Goal: Task Accomplishment & Management: Complete application form

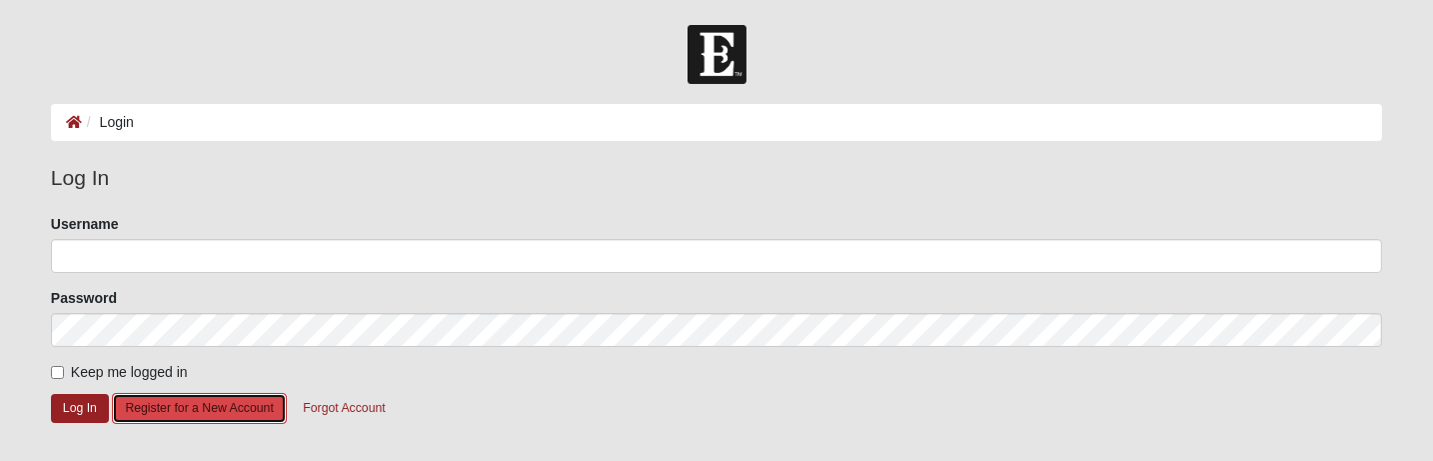
click at [237, 403] on button "Register for a New Account" at bounding box center [199, 408] width 174 height 31
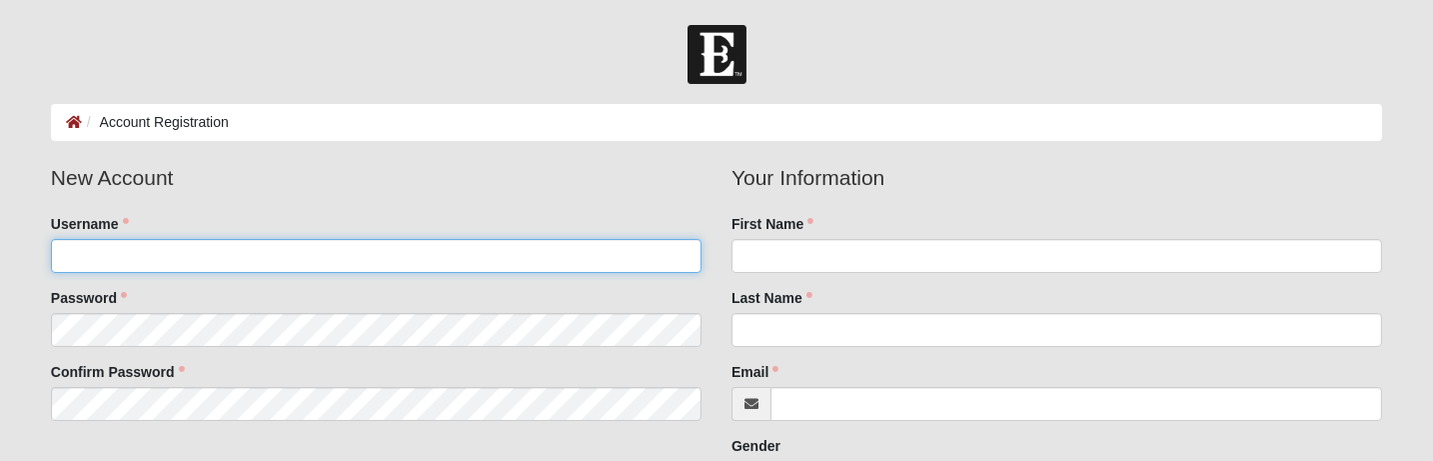
click at [240, 264] on input "Username" at bounding box center [376, 256] width 651 height 34
click at [240, 253] on input "Username" at bounding box center [376, 256] width 651 height 34
type input "ricford"
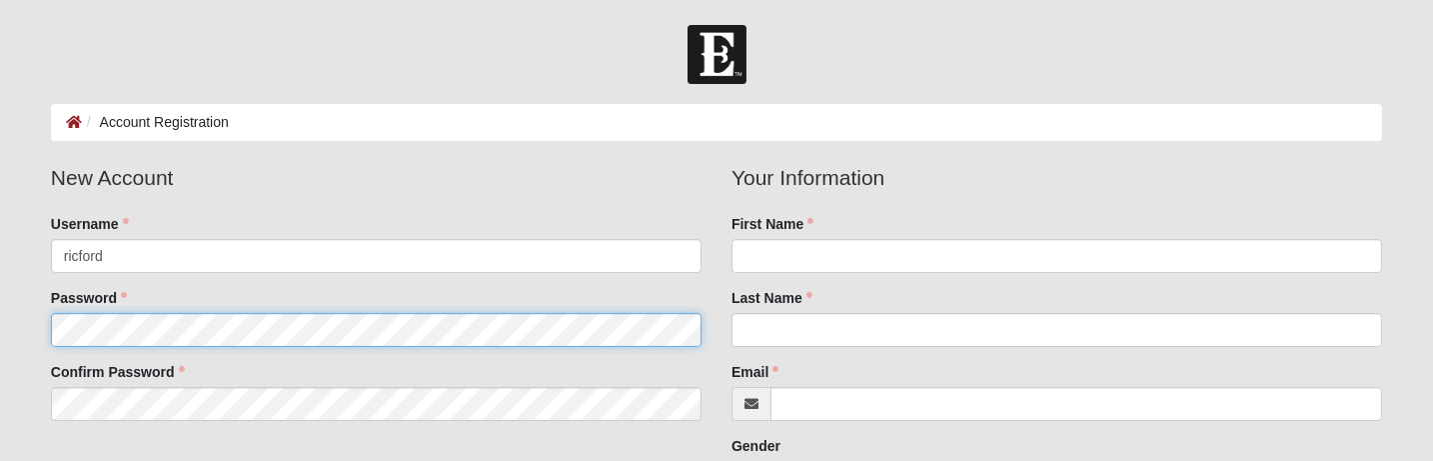
click at [152, 328] on fieldset "New Account Username ricford Password Confirm Password" at bounding box center [376, 299] width 681 height 274
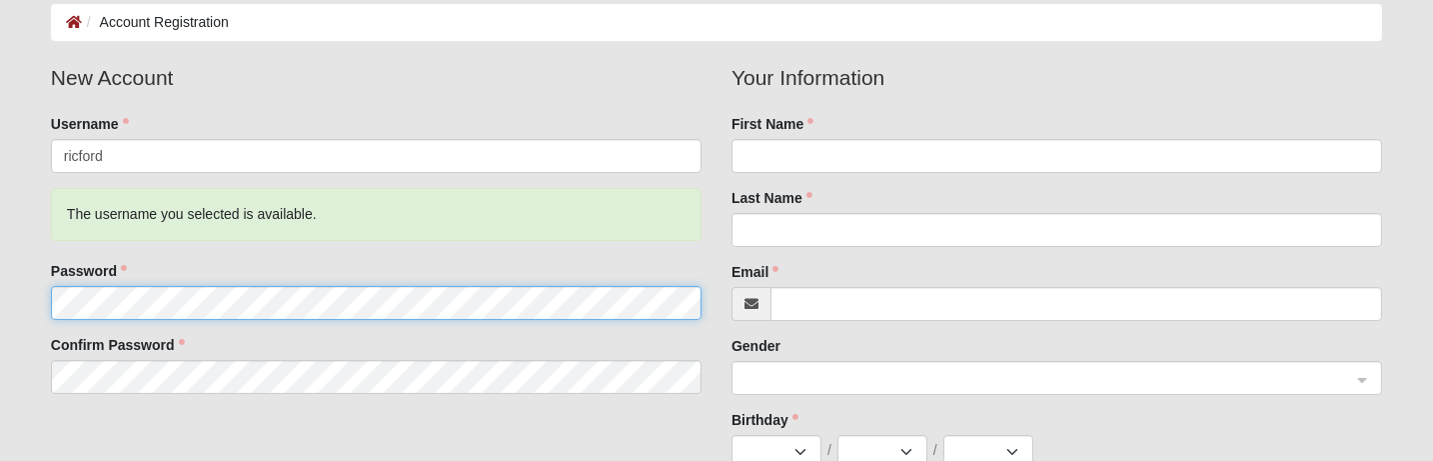
scroll to position [166, 0]
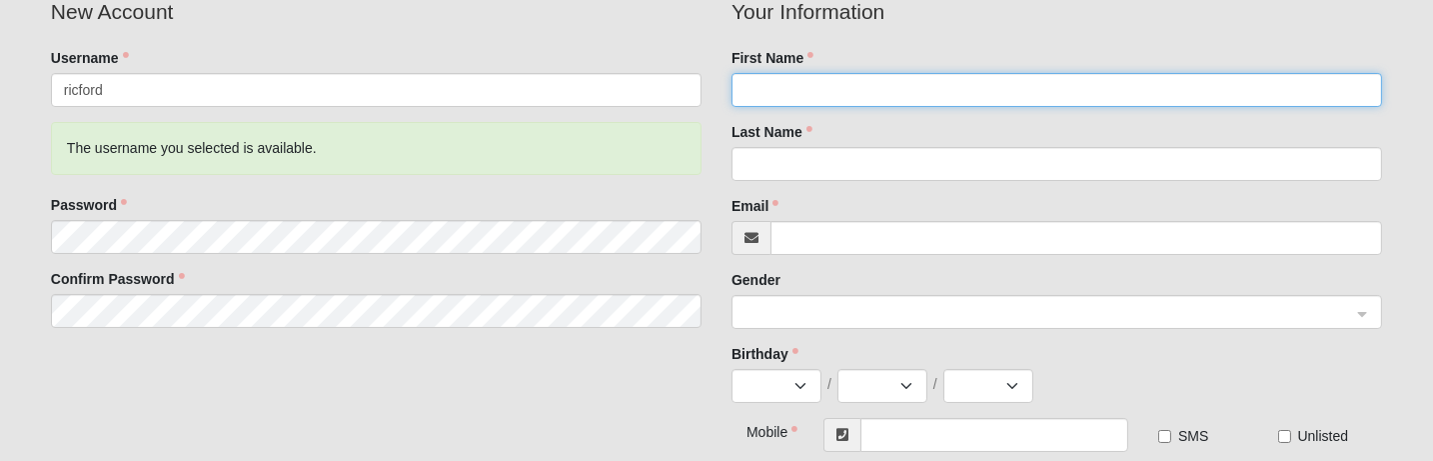
click at [801, 82] on input "First Name" at bounding box center [1057, 90] width 651 height 34
click at [794, 82] on input "First Name" at bounding box center [1057, 90] width 651 height 34
type input "Richard"
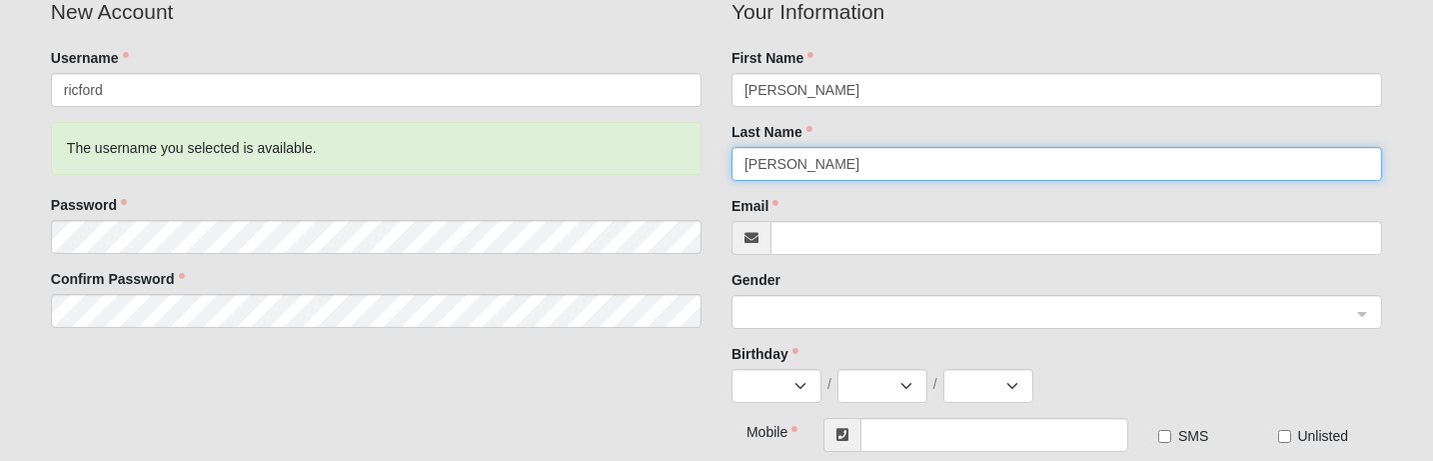
type input "Crawford"
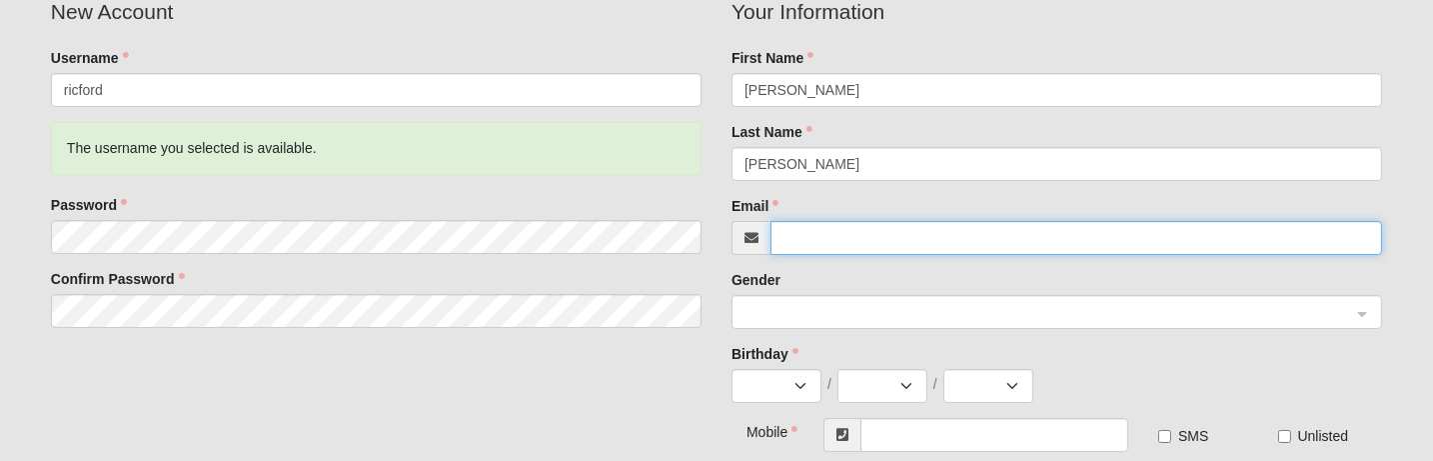
click at [806, 231] on input "Email" at bounding box center [1077, 238] width 612 height 34
type input "ricford3@gmail.com"
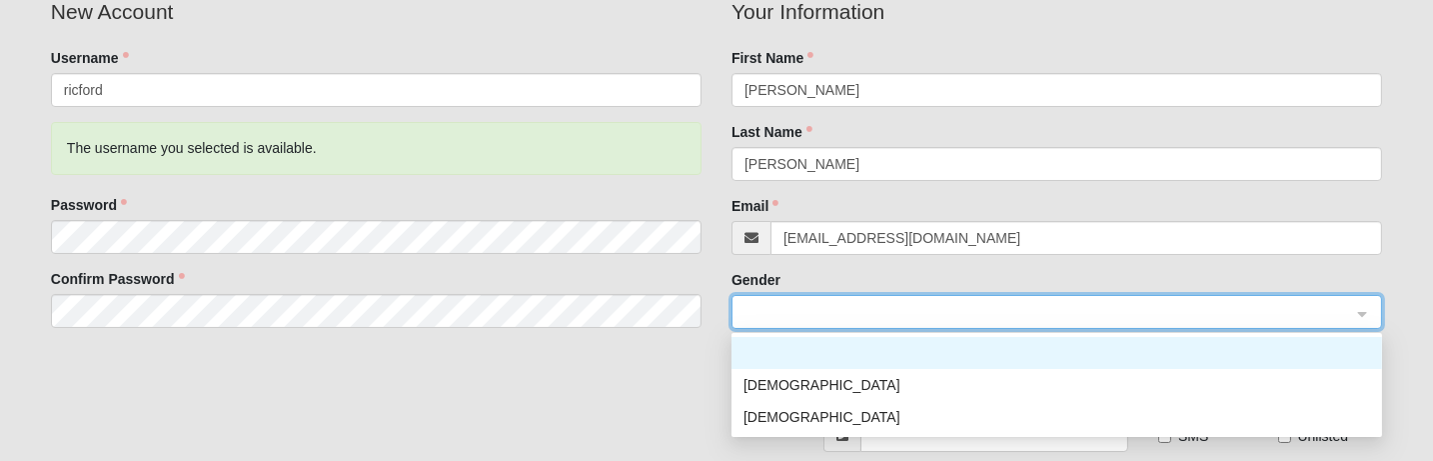
click at [1341, 313] on span at bounding box center [1048, 313] width 607 height 22
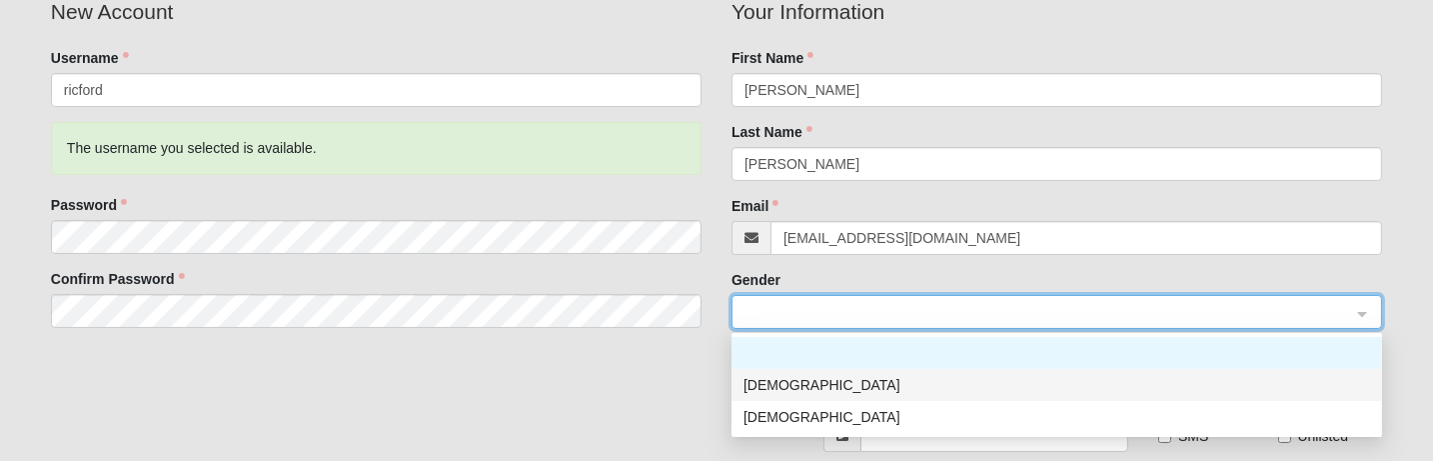
click at [802, 379] on div "Male" at bounding box center [1057, 385] width 627 height 22
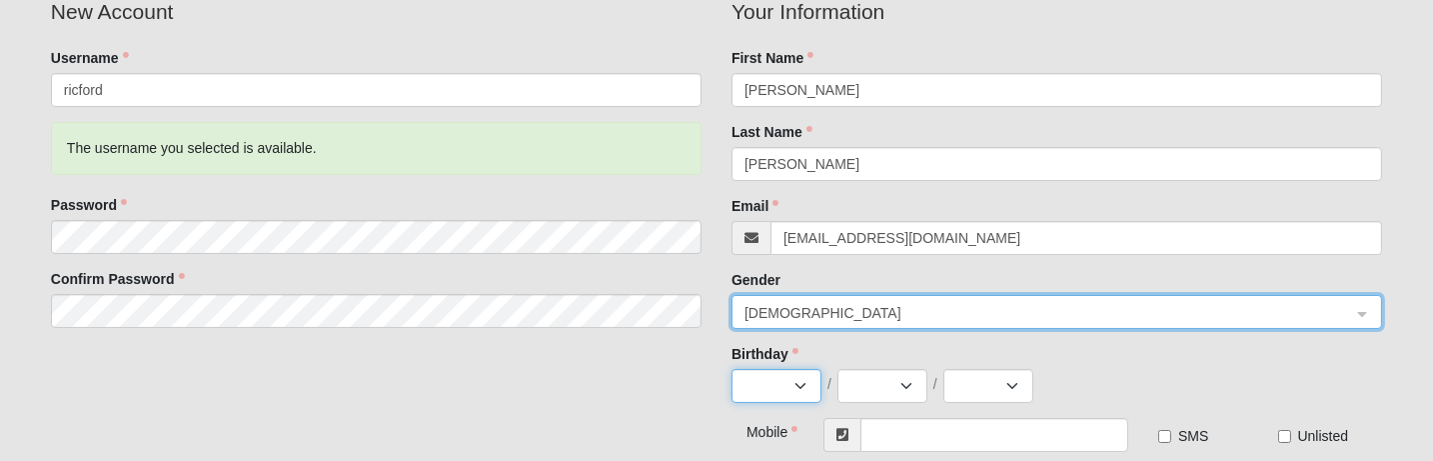
click at [783, 372] on select "Jan Feb Mar Apr May Jun Jul Aug Sep Oct Nov Dec" at bounding box center [777, 386] width 90 height 34
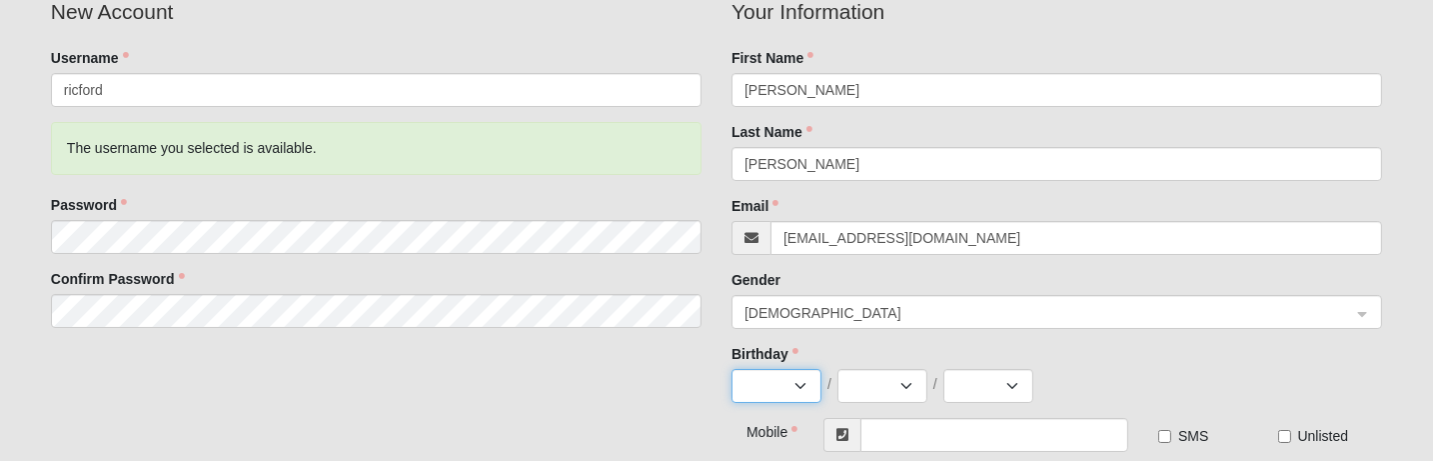
select select "12"
click at [732, 369] on select "Jan Feb Mar Apr May Jun Jul Aug Sep Oct Nov Dec" at bounding box center [777, 386] width 90 height 34
click at [883, 375] on select "1 2 3 4 5 6 7 8 9 10 11 12 13 14 15 16 17 18 19 20 21 22 23 24 25 26 27 28 29 3…" at bounding box center [883, 386] width 90 height 34
select select "11"
click at [838, 369] on select "1 2 3 4 5 6 7 8 9 10 11 12 13 14 15 16 17 18 19 20 21 22 23 24 25 26 27 28 29 3…" at bounding box center [883, 386] width 90 height 34
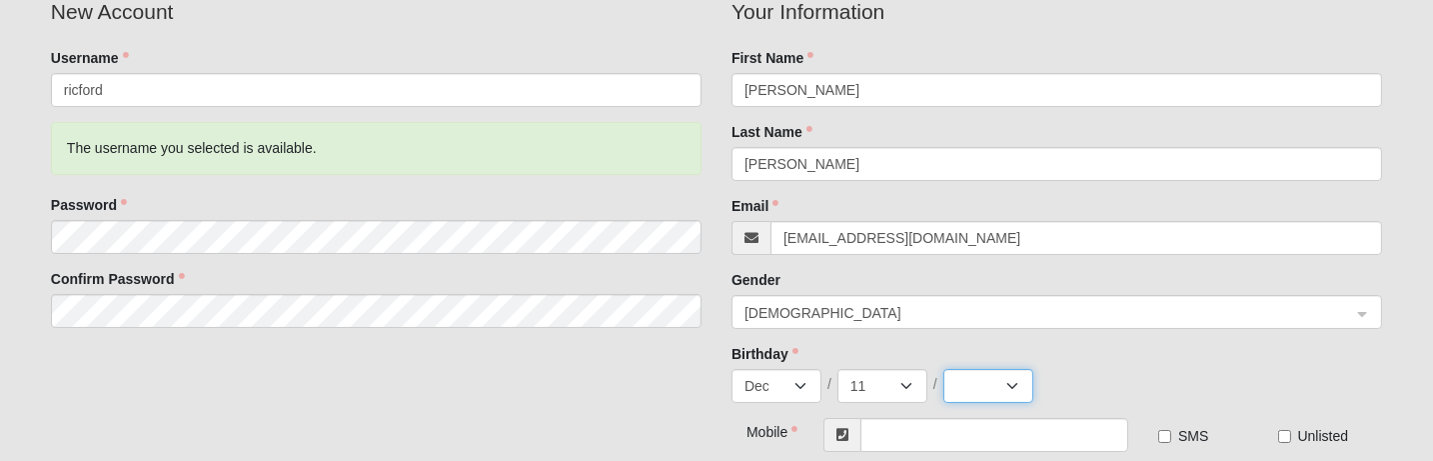
click at [970, 374] on select "2025 2024 2023 2022 2021 2020 2019 2018 2017 2016 2015 2014 2013 2012 2011 2010…" at bounding box center [988, 386] width 90 height 34
select select "1940"
click at [943, 369] on select "2025 2024 2023 2022 2021 2020 2019 2018 2017 2016 2015 2014 2013 2012 2011 2010…" at bounding box center [988, 386] width 90 height 34
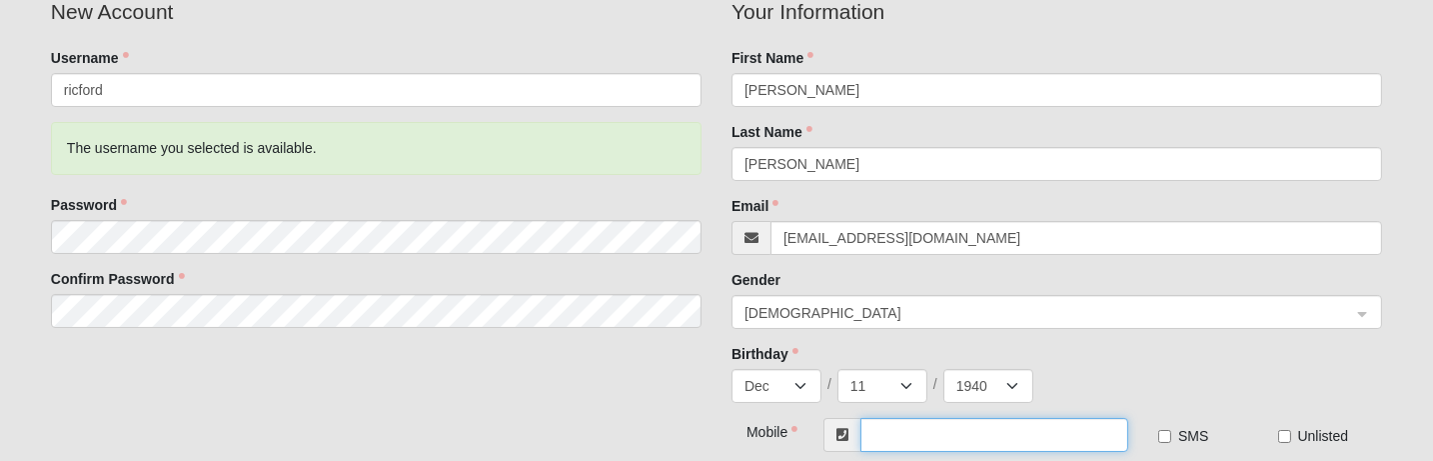
click at [904, 423] on input "text" at bounding box center [995, 435] width 268 height 34
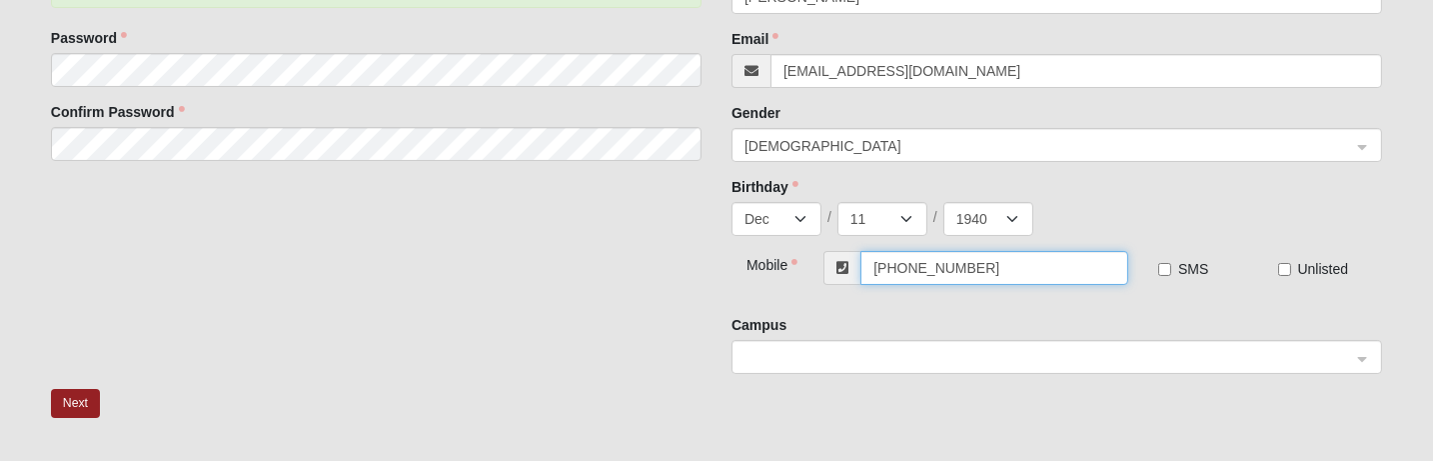
scroll to position [366, 0]
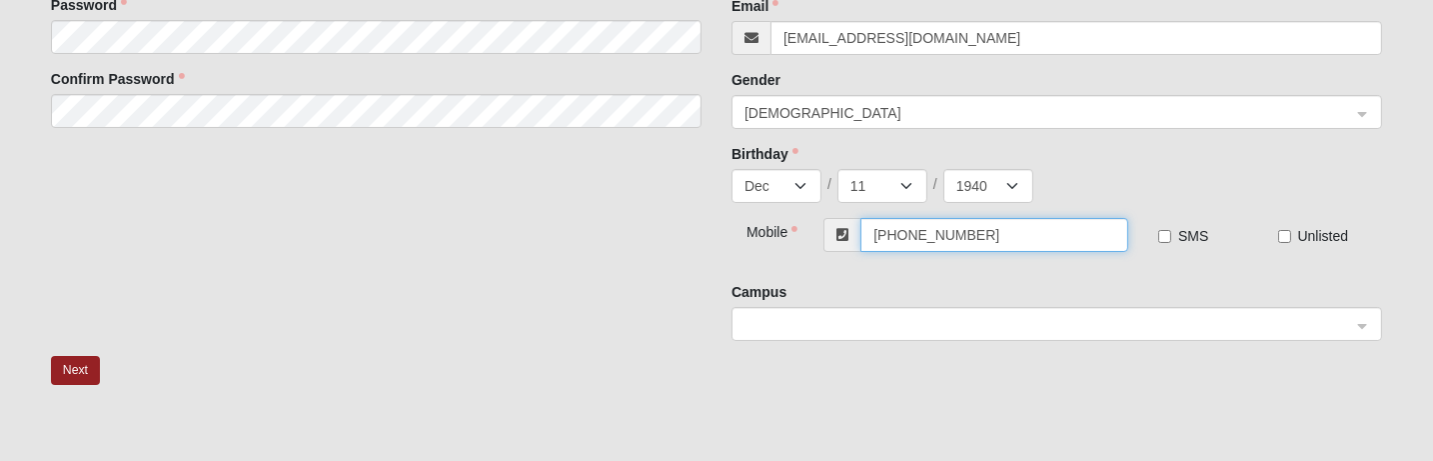
click at [924, 317] on span at bounding box center [1048, 325] width 607 height 22
type input "(318) 816-1725"
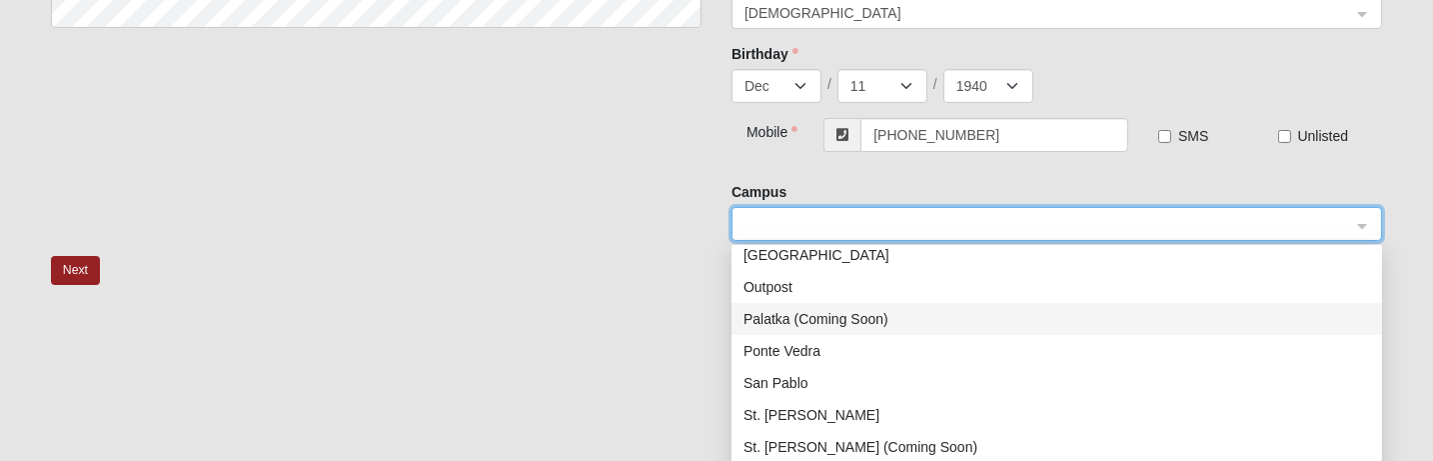
scroll to position [288, 0]
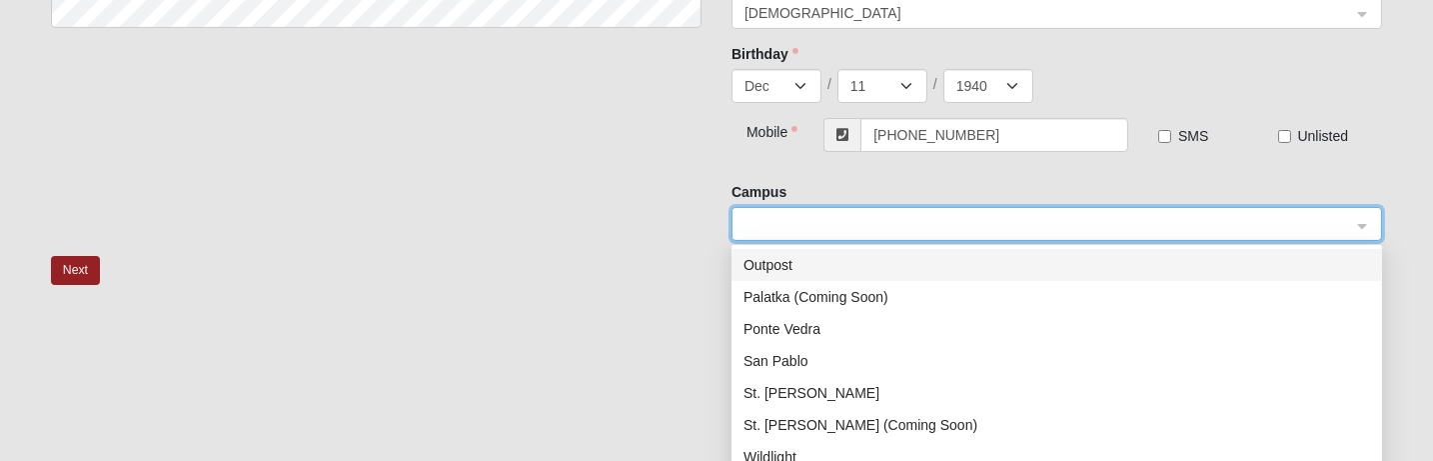
click at [914, 214] on span at bounding box center [1048, 225] width 607 height 22
click at [1358, 214] on div at bounding box center [1057, 225] width 649 height 34
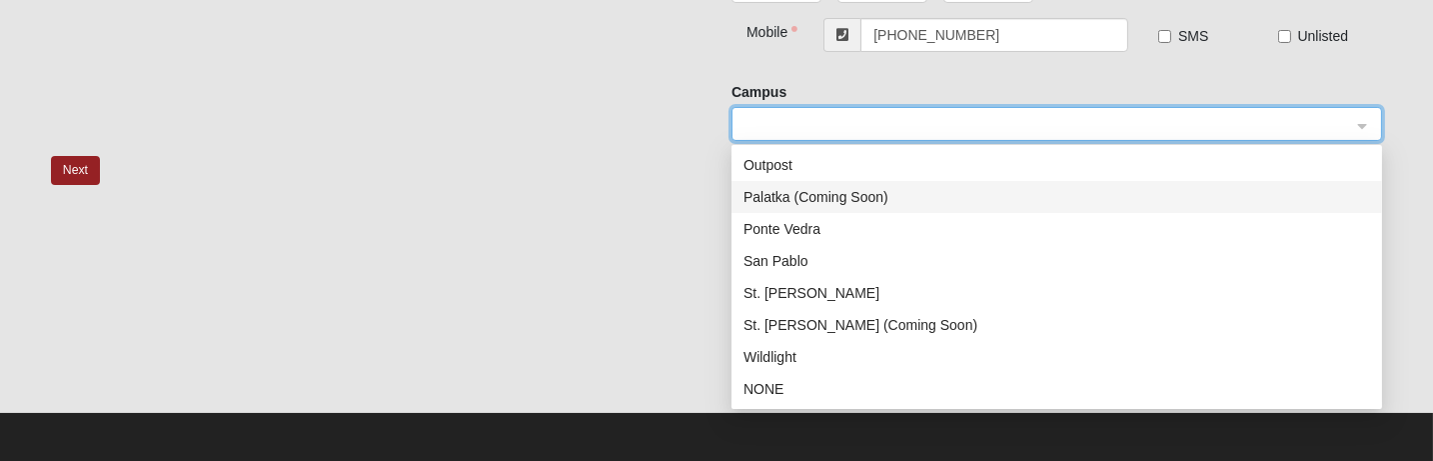
scroll to position [569, 0]
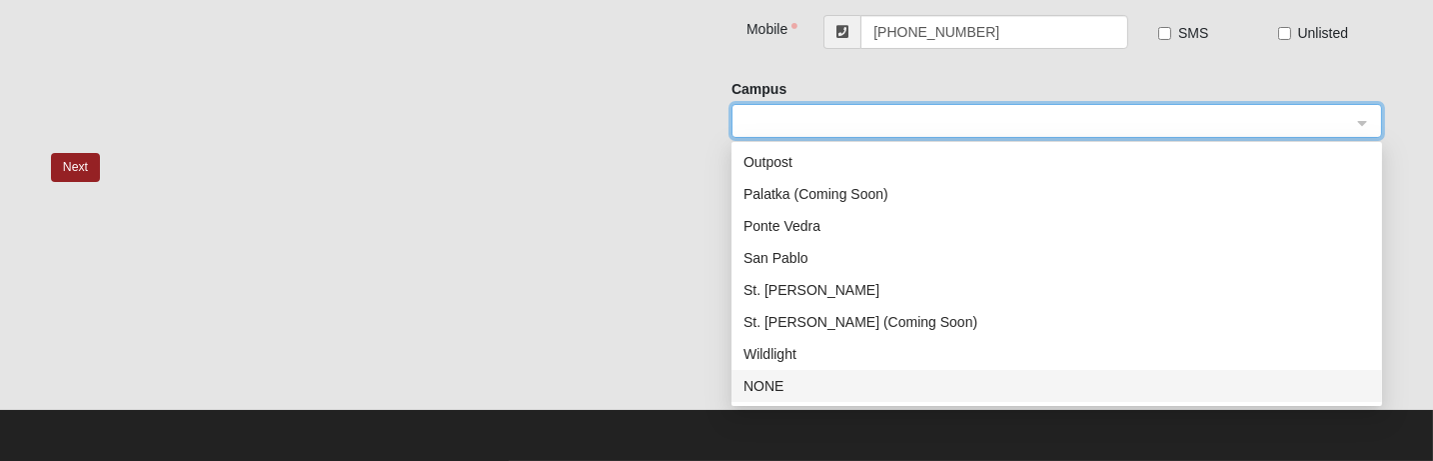
click at [780, 375] on div "NONE" at bounding box center [1057, 386] width 627 height 22
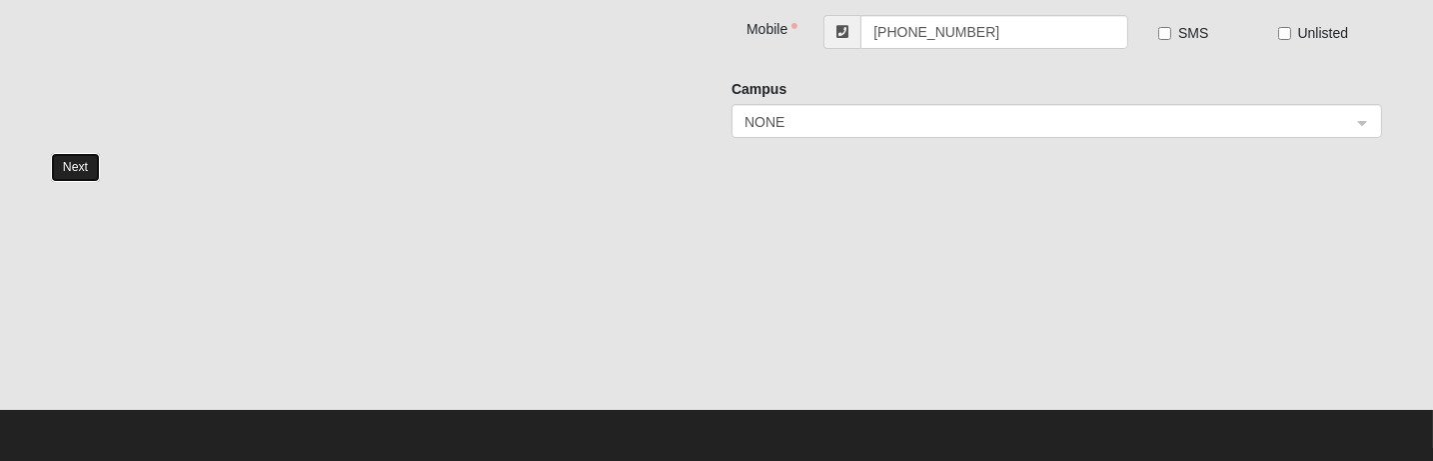
click at [81, 156] on button "Next" at bounding box center [75, 167] width 49 height 29
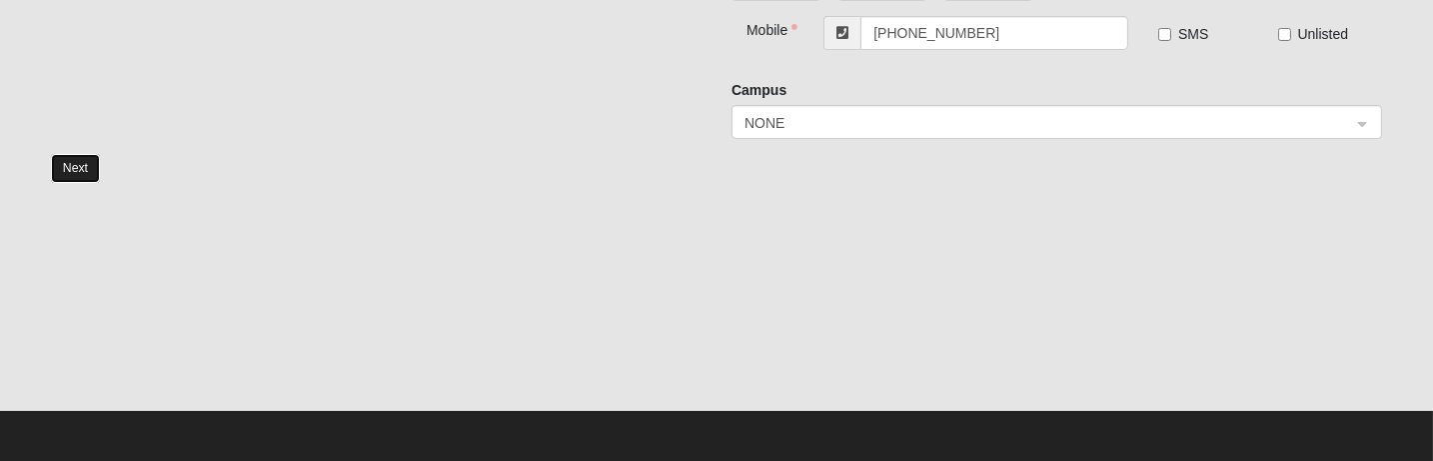
click at [64, 157] on button "Next" at bounding box center [75, 168] width 49 height 29
click at [66, 157] on button "Next" at bounding box center [75, 168] width 49 height 29
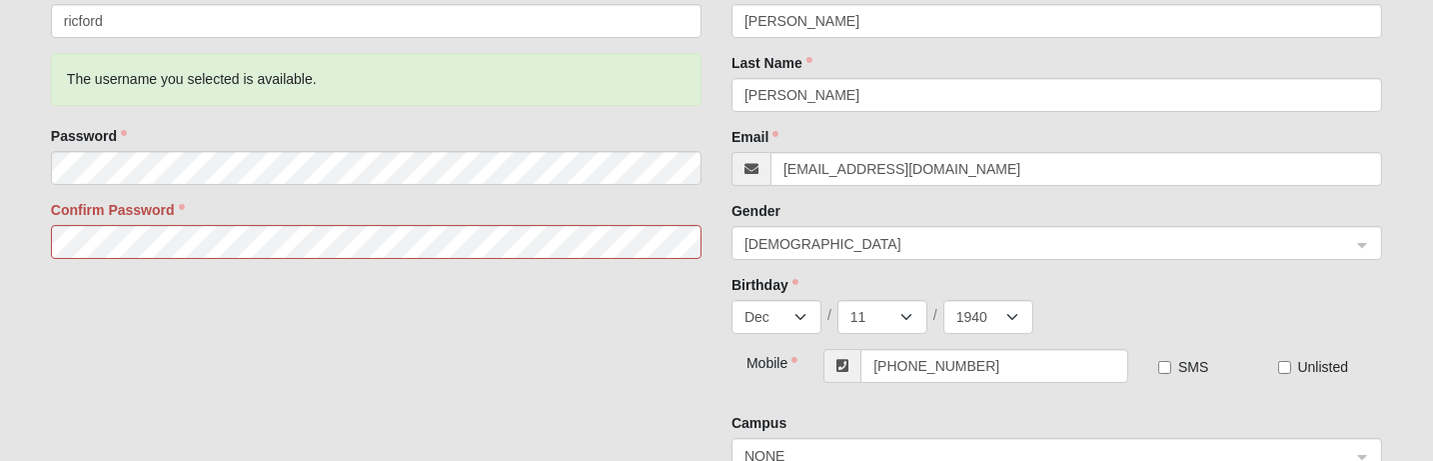
scroll to position [301, 0]
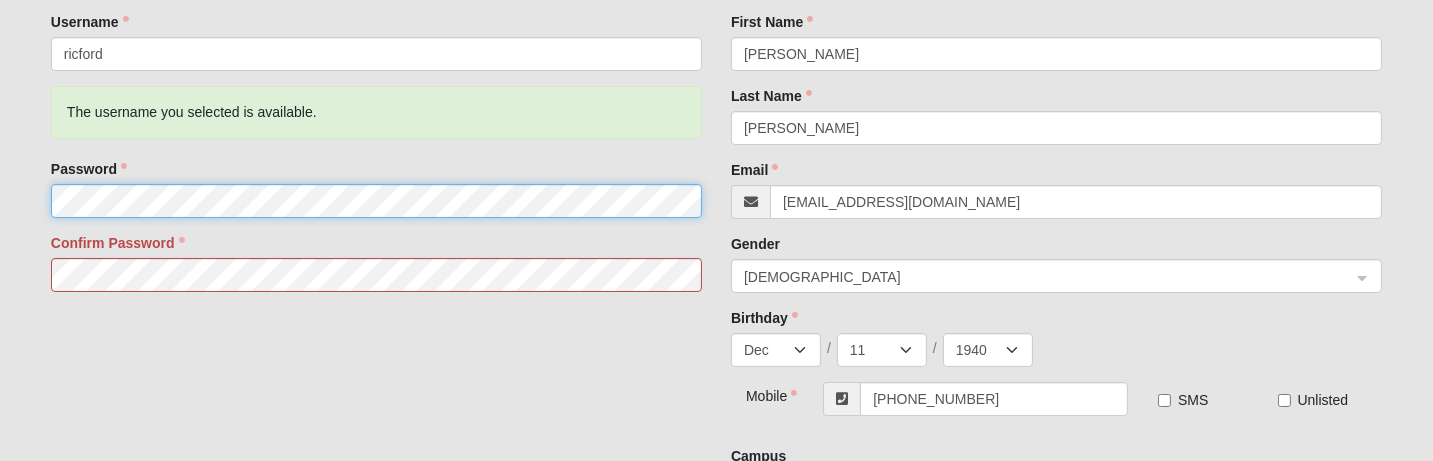
click at [21, 194] on form "Log In Account Registration Account Registration Error Please correct the follo…" at bounding box center [716, 275] width 1433 height 1103
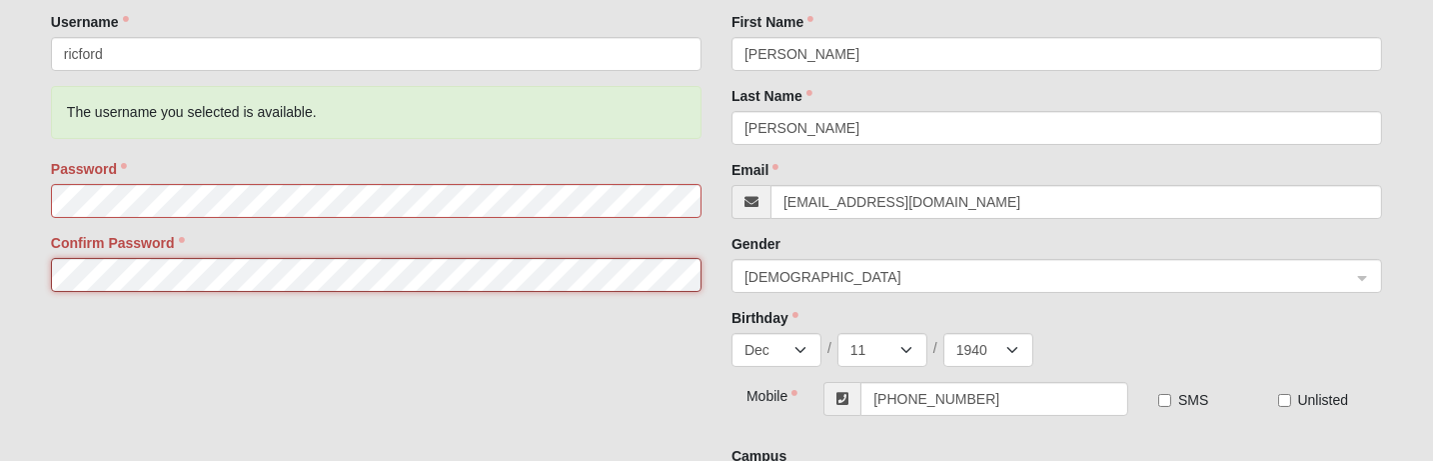
click at [0, 236] on form "Log In Account Registration Account Registration Error Please correct the follo…" at bounding box center [716, 275] width 1433 height 1103
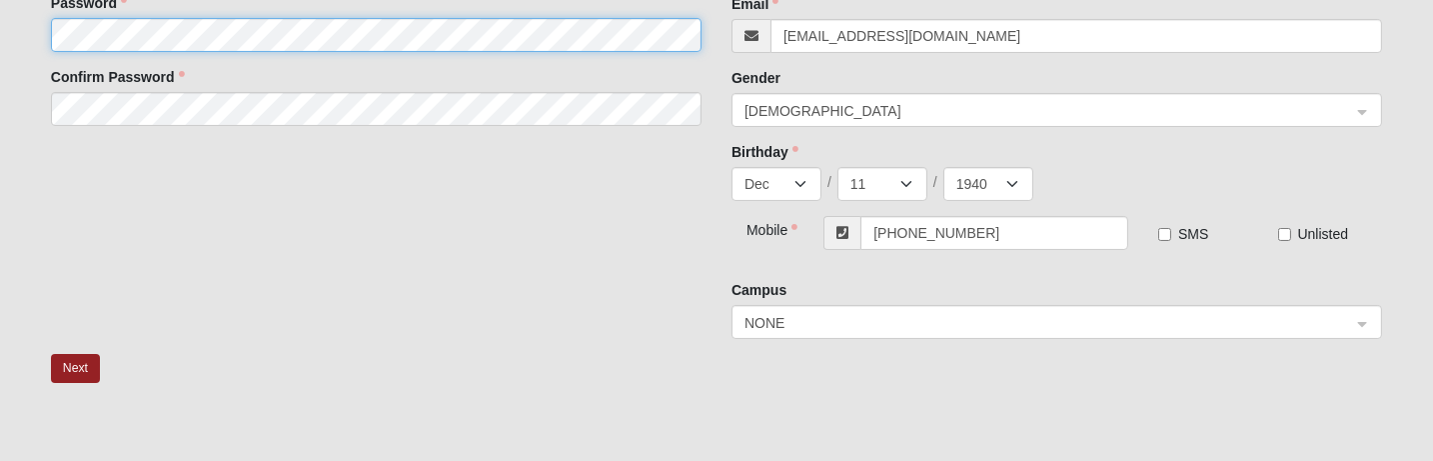
scroll to position [534, 0]
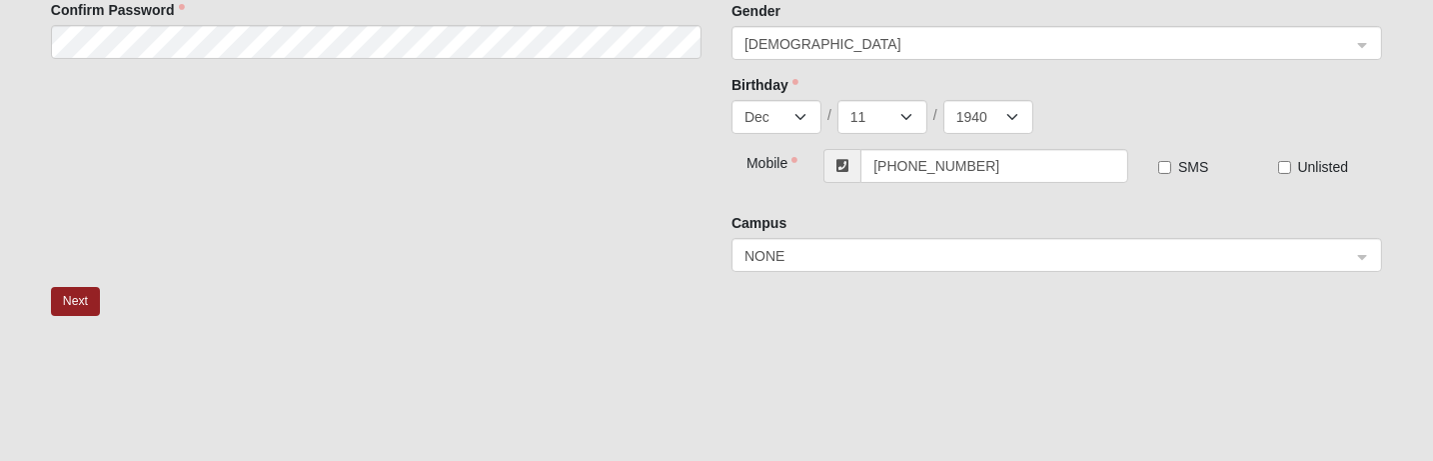
click at [50, 287] on div "Next" at bounding box center [716, 315] width 1361 height 56
click at [73, 288] on button "Next" at bounding box center [75, 301] width 49 height 29
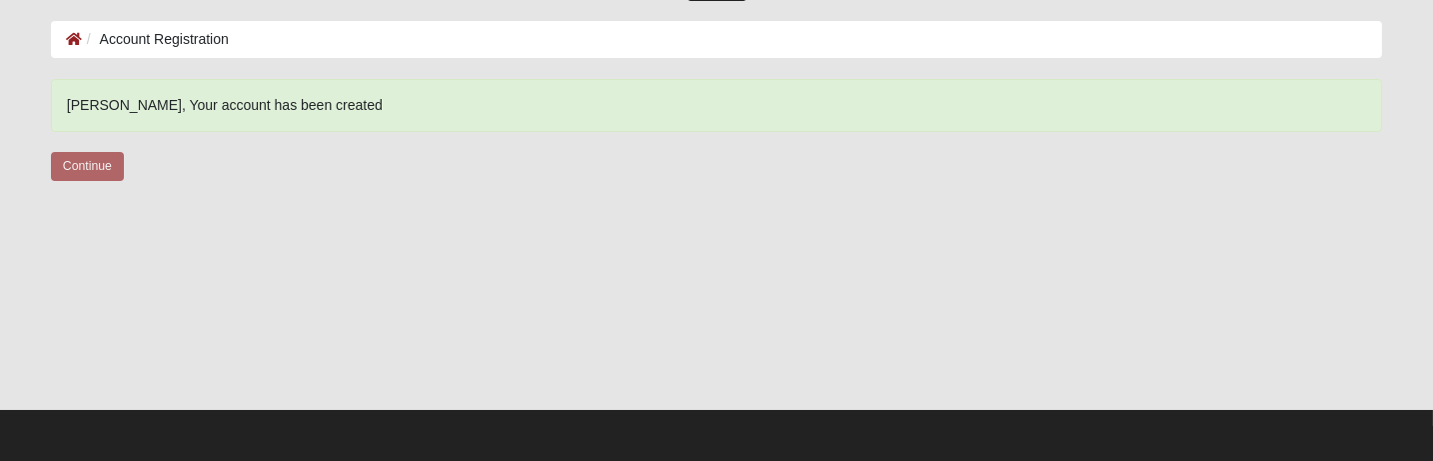
scroll to position [82, 0]
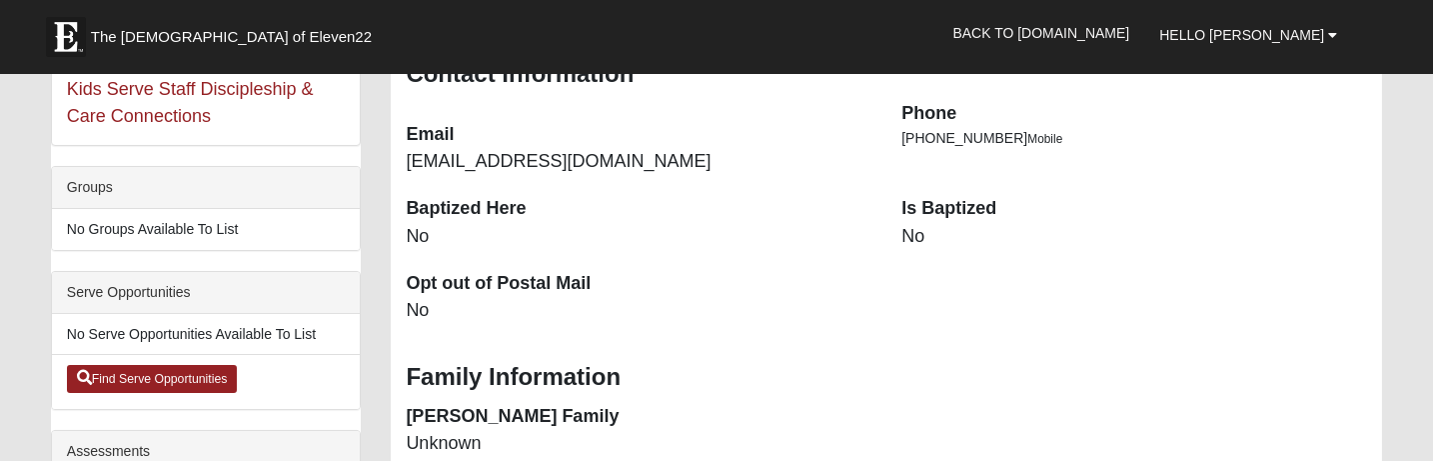
scroll to position [333, 0]
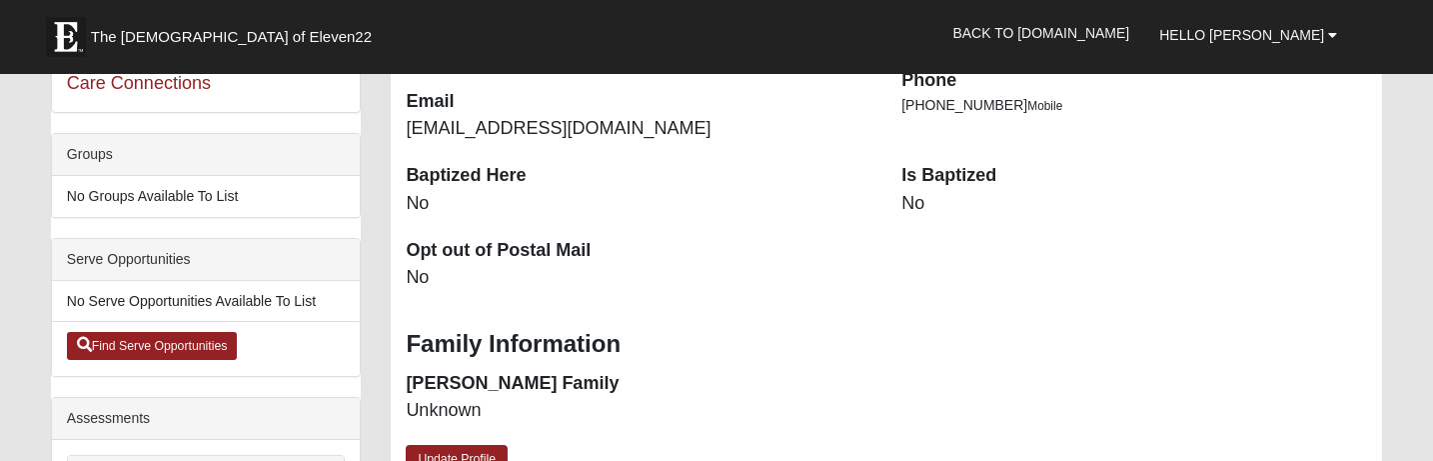
click at [920, 183] on dt "Is Baptized" at bounding box center [1134, 176] width 466 height 26
drag, startPoint x: 920, startPoint y: 201, endPoint x: 902, endPoint y: 204, distance: 18.2
click at [902, 204] on dd "No" at bounding box center [1134, 204] width 466 height 26
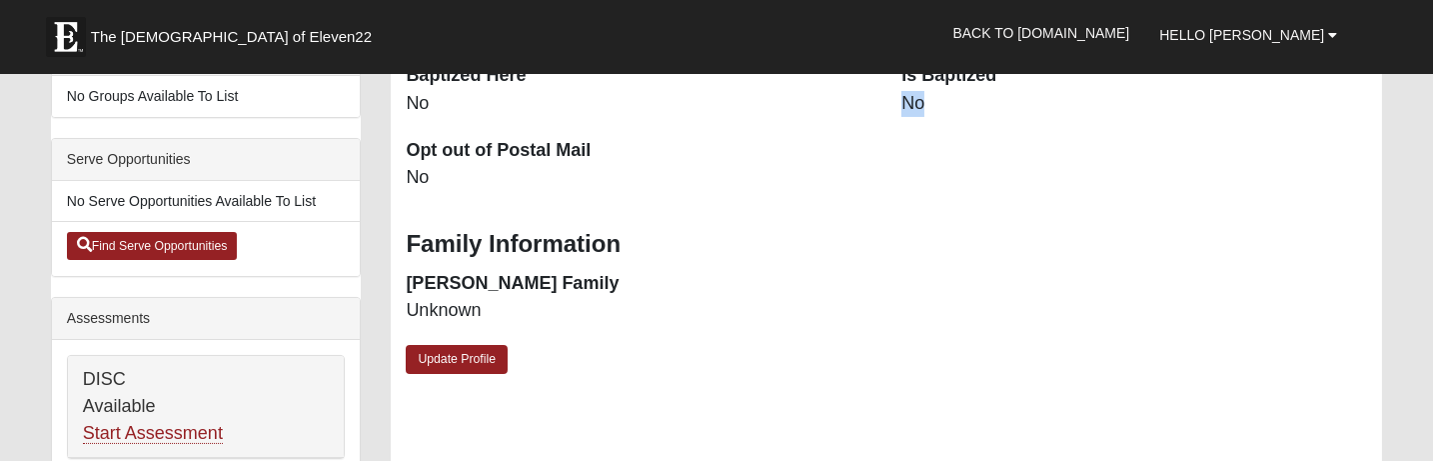
scroll to position [466, 0]
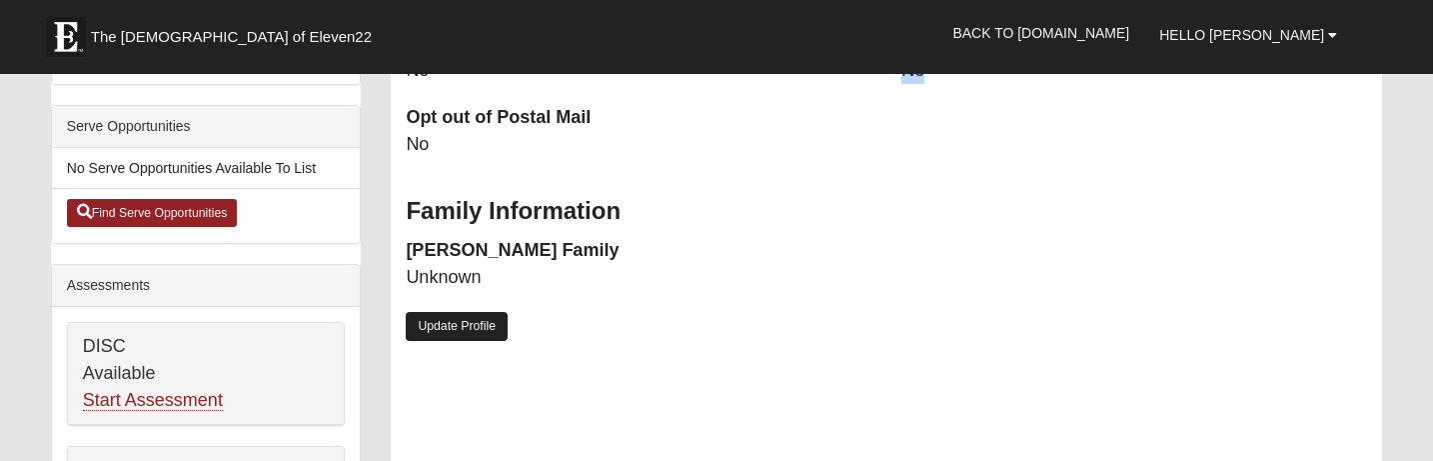
click at [481, 321] on link "Update Profile" at bounding box center [457, 326] width 102 height 29
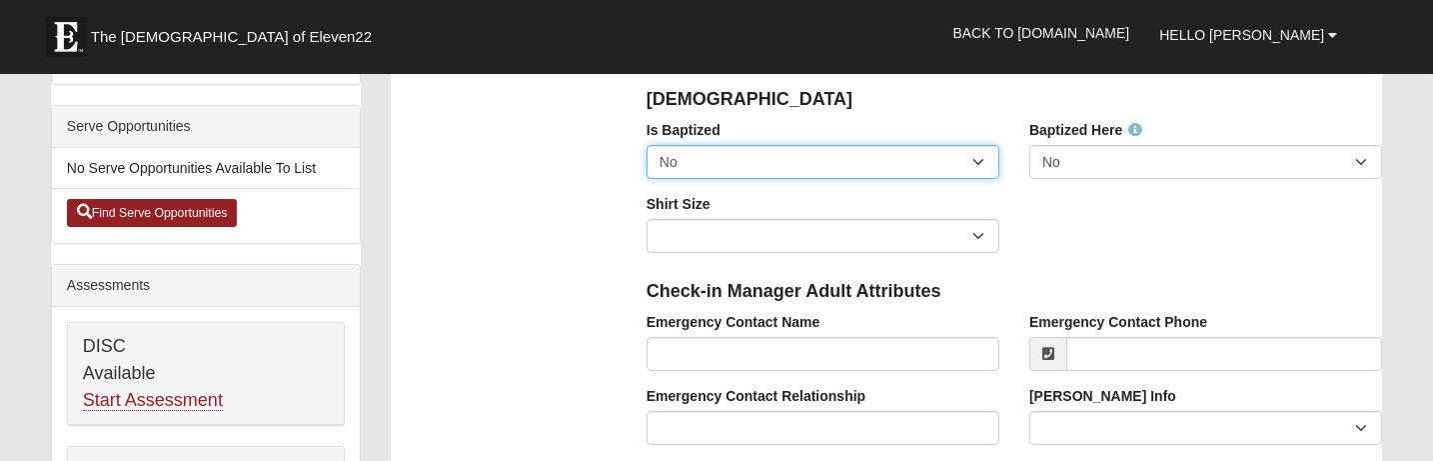
click at [885, 155] on select "No Yes" at bounding box center [823, 162] width 353 height 34
select select "True"
click at [647, 145] on select "No Yes" at bounding box center [823, 162] width 353 height 34
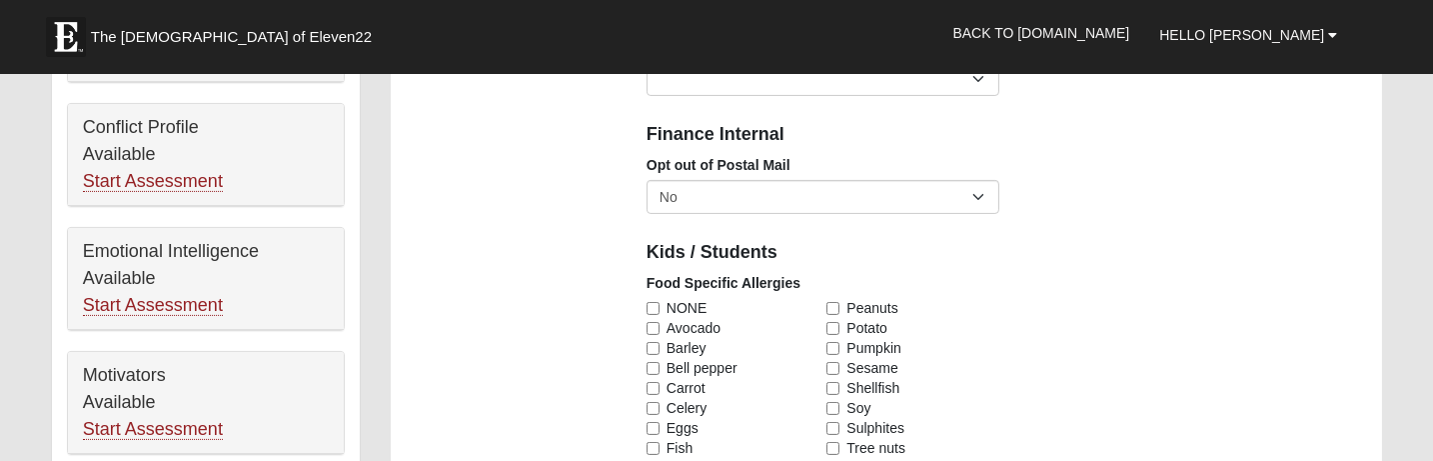
scroll to position [965, 0]
